Goal: Task Accomplishment & Management: Use online tool/utility

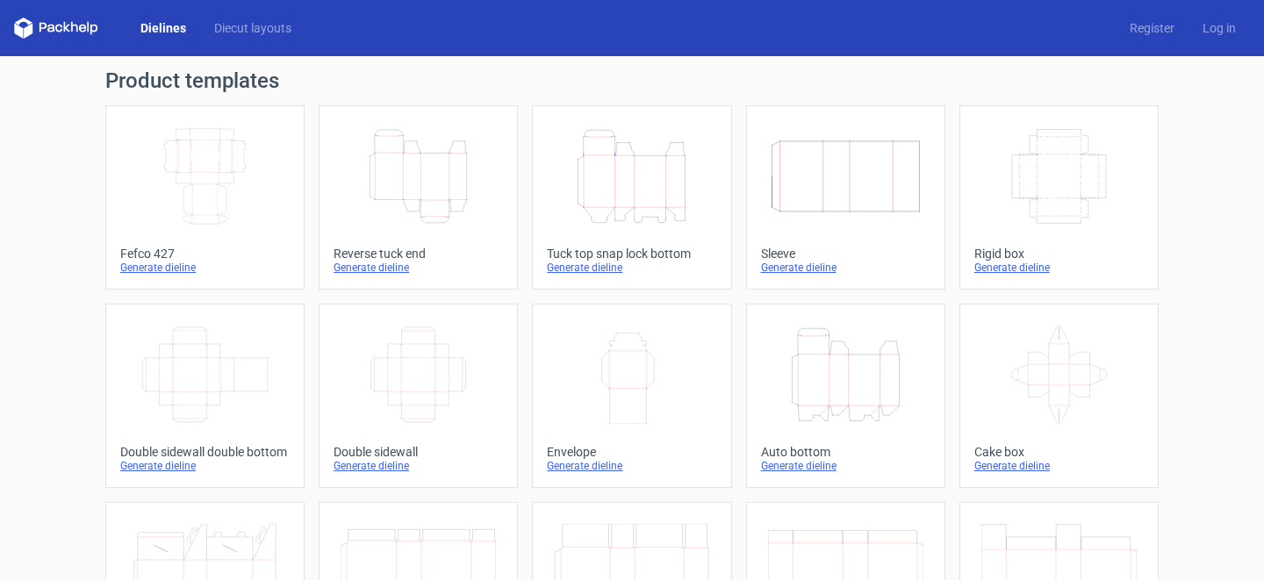
click at [836, 190] on icon "Width Depth Height" at bounding box center [845, 176] width 155 height 98
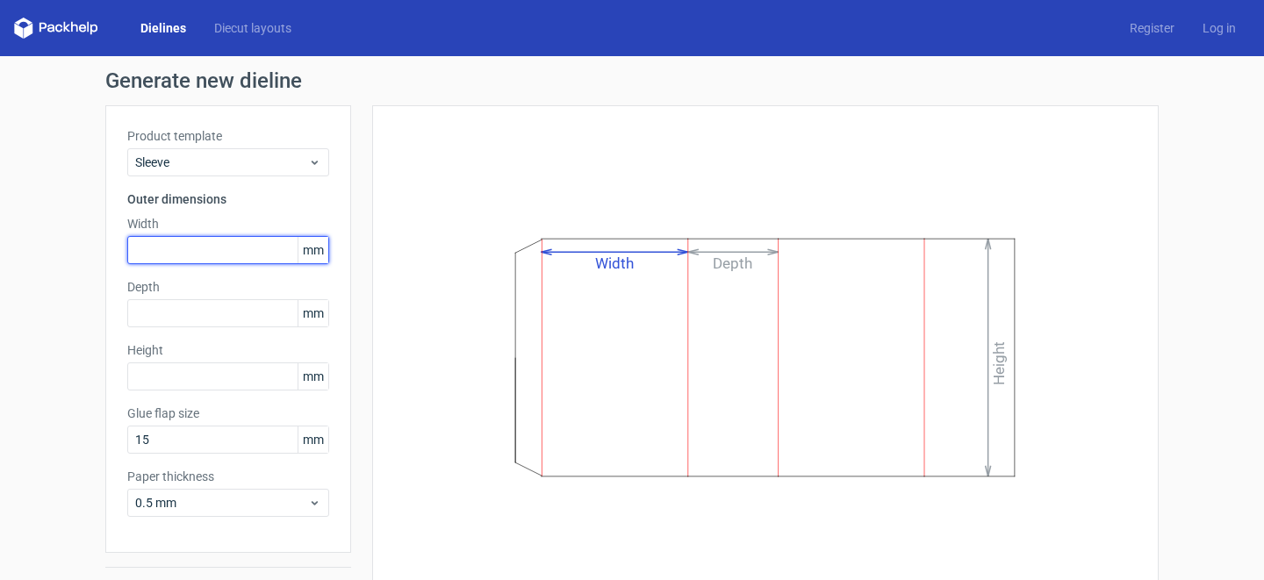
click at [151, 250] on input "text" at bounding box center [228, 250] width 202 height 28
click at [156, 240] on input "text" at bounding box center [228, 250] width 202 height 28
type input "52"
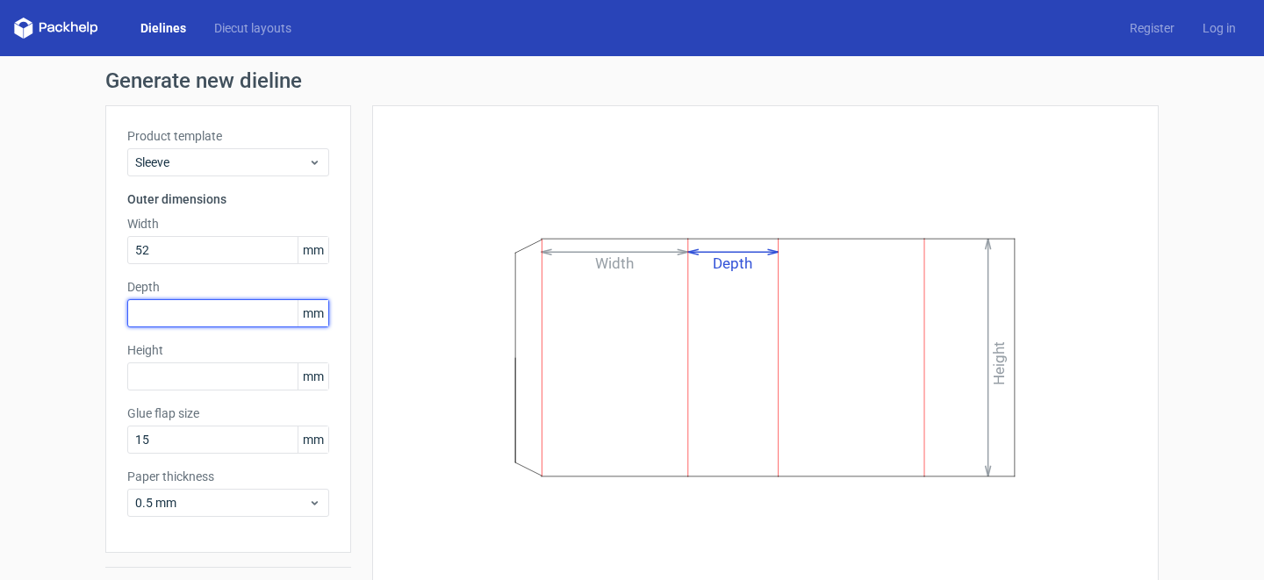
click at [155, 307] on input "text" at bounding box center [228, 313] width 202 height 28
type input "26"
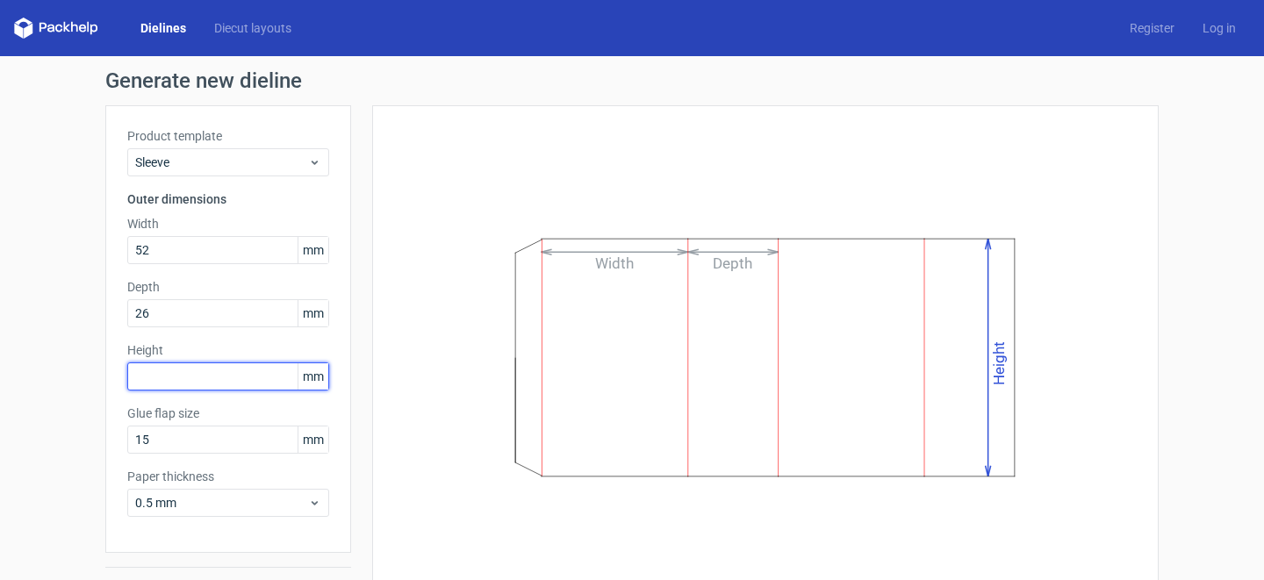
click at [147, 369] on input "text" at bounding box center [228, 376] width 202 height 28
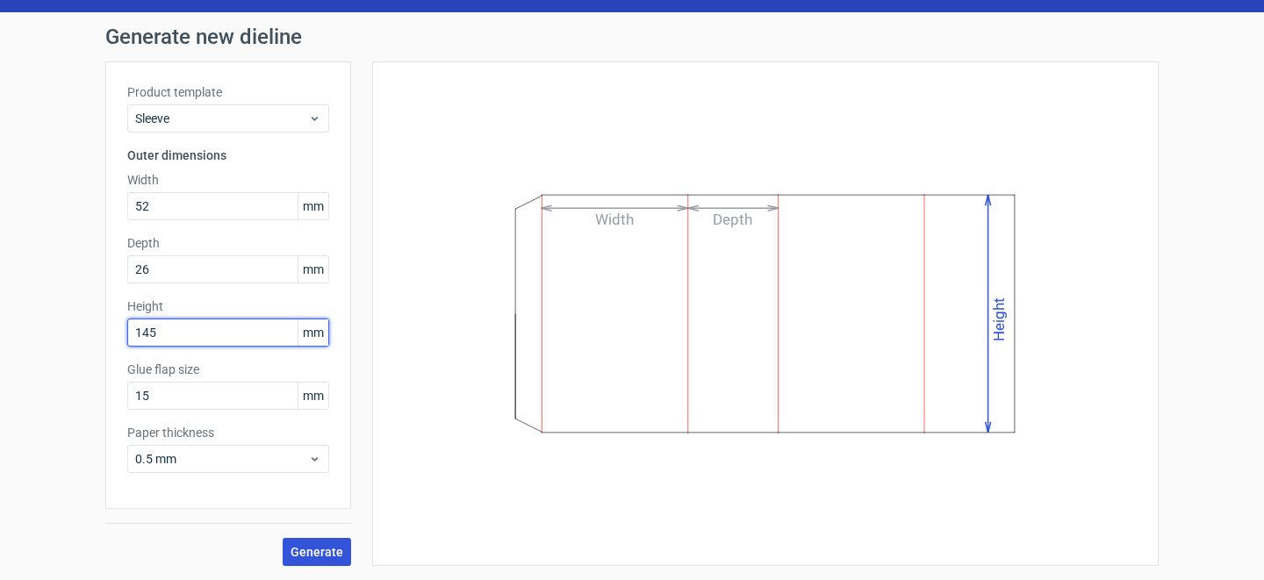
type input "145"
click at [308, 549] on span "Generate" at bounding box center [316, 552] width 53 height 12
